Goal: Information Seeking & Learning: Learn about a topic

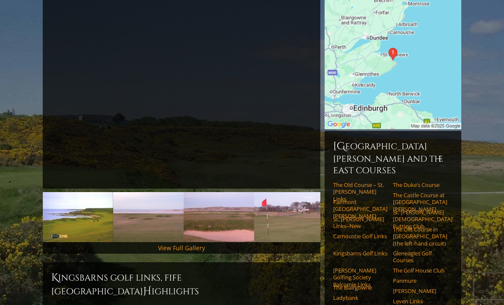
scroll to position [118, 0]
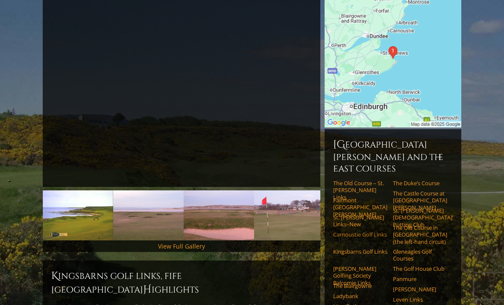
click at [362, 231] on link "Carnoustie Golf Links" at bounding box center [360, 234] width 54 height 7
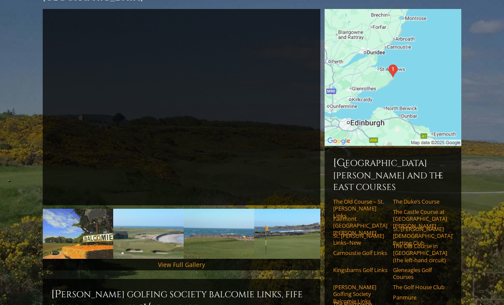
scroll to position [118, 0]
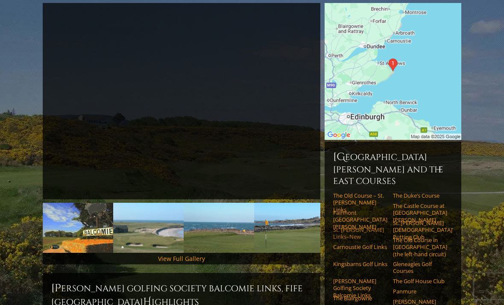
click at [365, 226] on link "St. [PERSON_NAME] Links–New" at bounding box center [360, 233] width 54 height 14
